Goal: Unclear

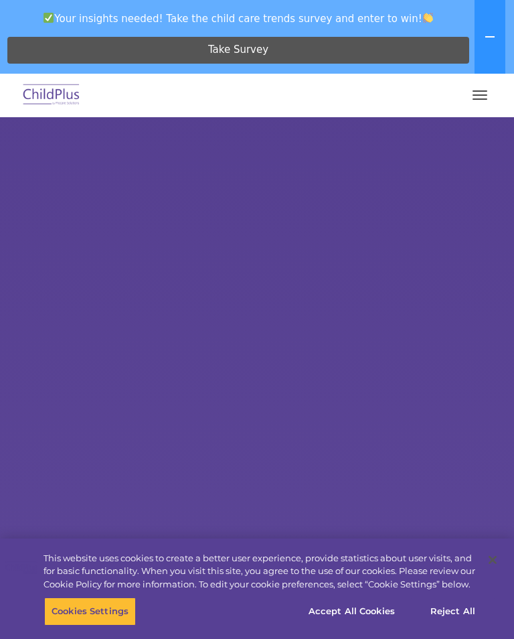
select select "MEDIUM"
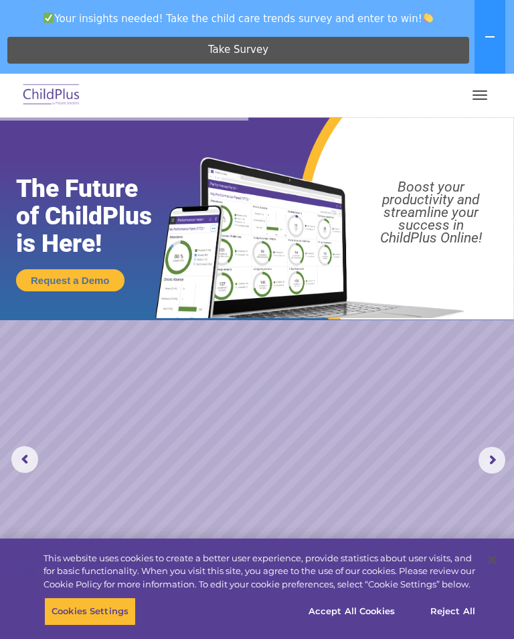
click at [481, 98] on span "button" at bounding box center [480, 98] width 15 height 1
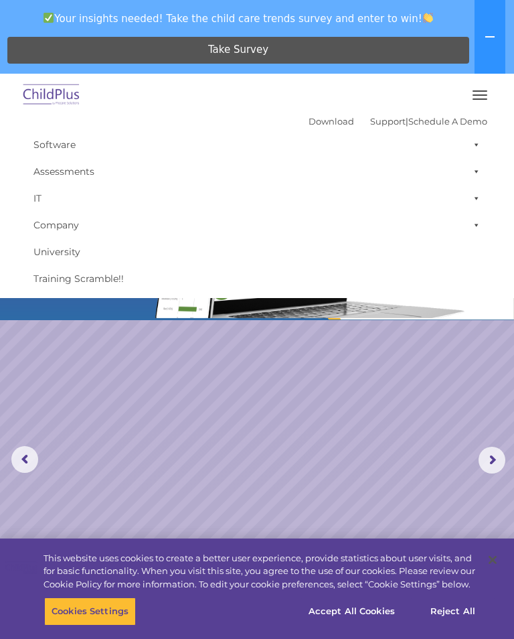
click at [486, 90] on span "button" at bounding box center [480, 90] width 15 height 1
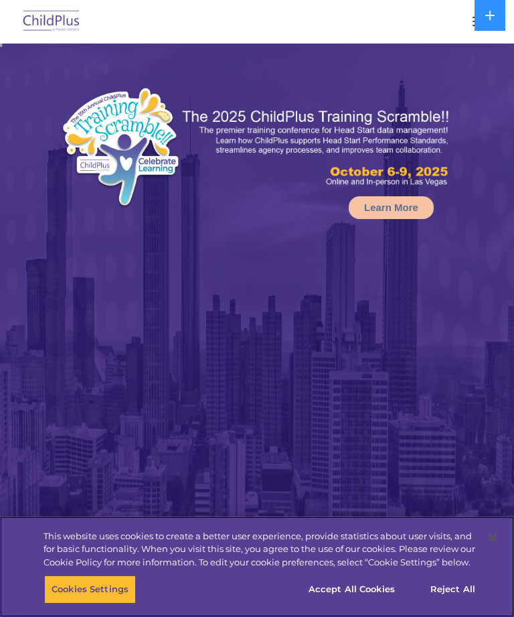
select select "MEDIUM"
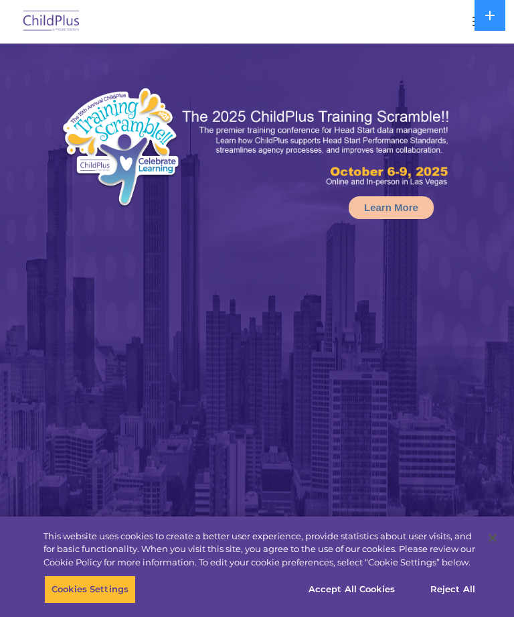
select select "MEDIUM"
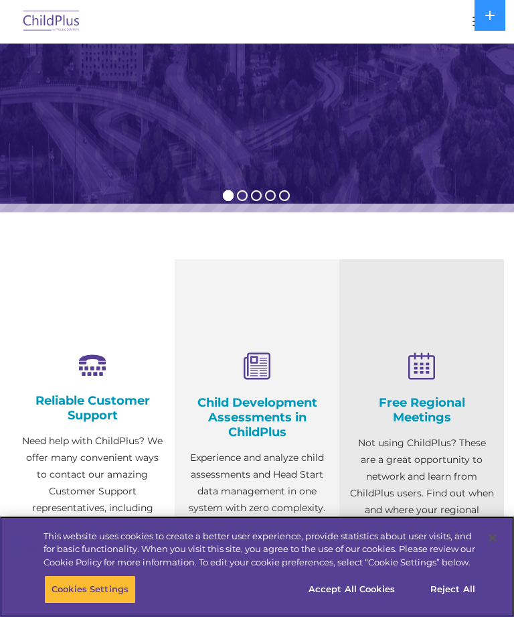
scroll to position [471, 0]
